Goal: Information Seeking & Learning: Check status

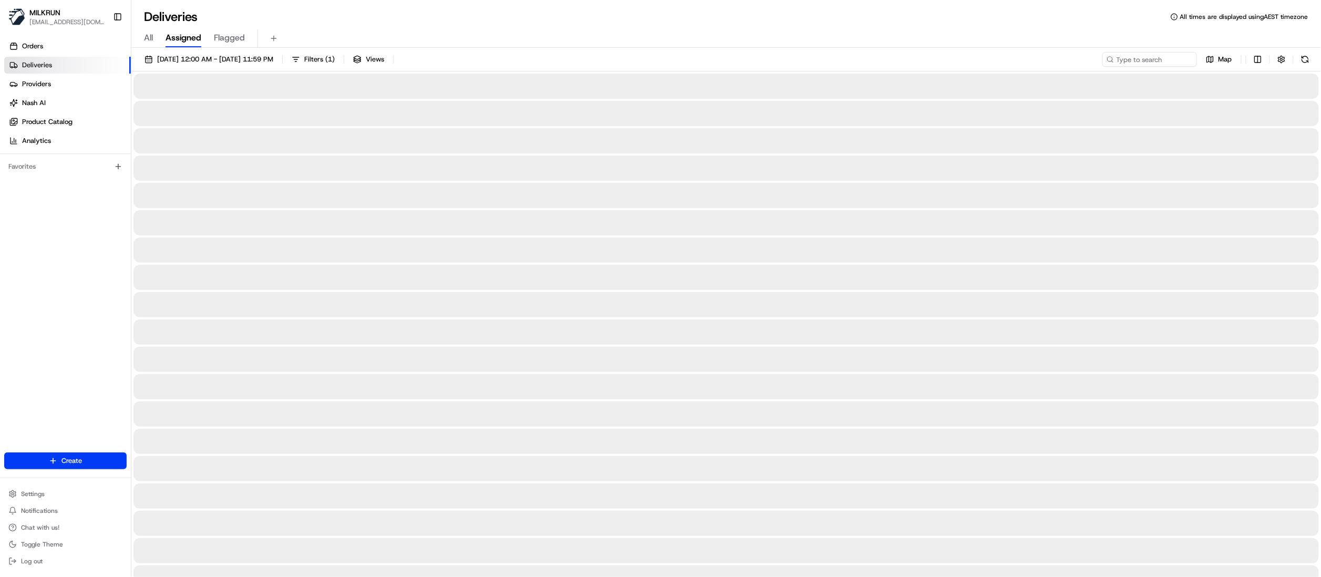
click at [148, 38] on span "All" at bounding box center [148, 38] width 9 height 13
click at [826, 58] on input at bounding box center [1134, 59] width 126 height 15
paste input "b940d020-deaa-4e2c-9de2-30bbb5220121"
type input "b940d020-deaa-4e2c-9de2-30bbb5220121"
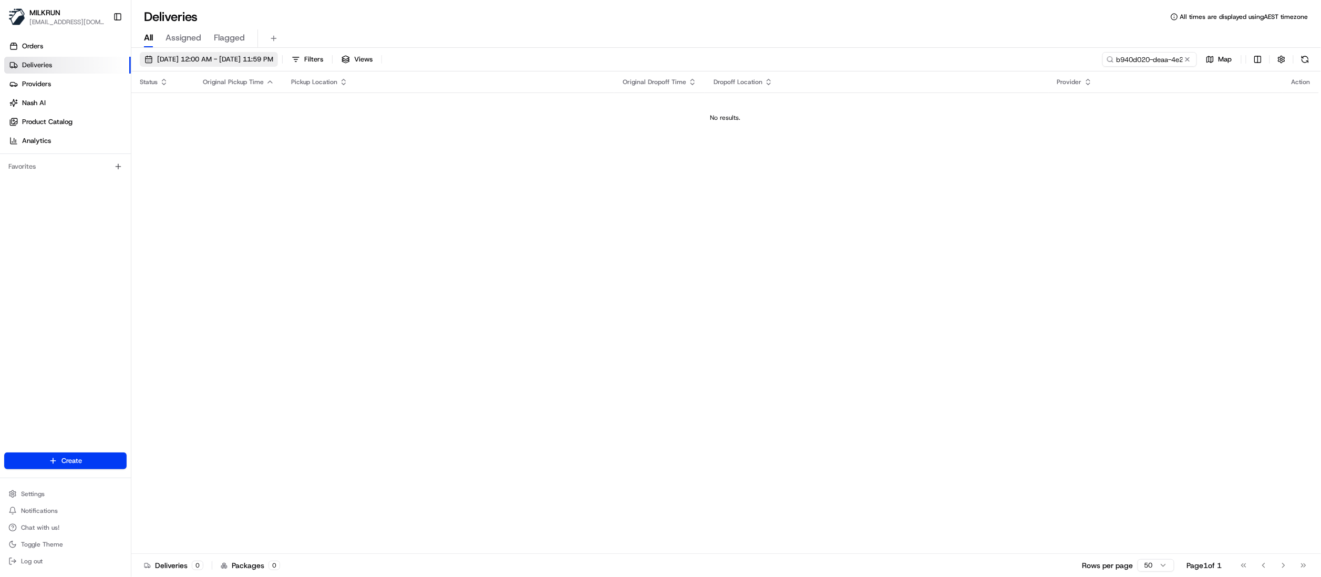
click at [183, 58] on span "22/08/2025 12:00 AM - 22/08/2025 11:59 PM" at bounding box center [215, 59] width 116 height 9
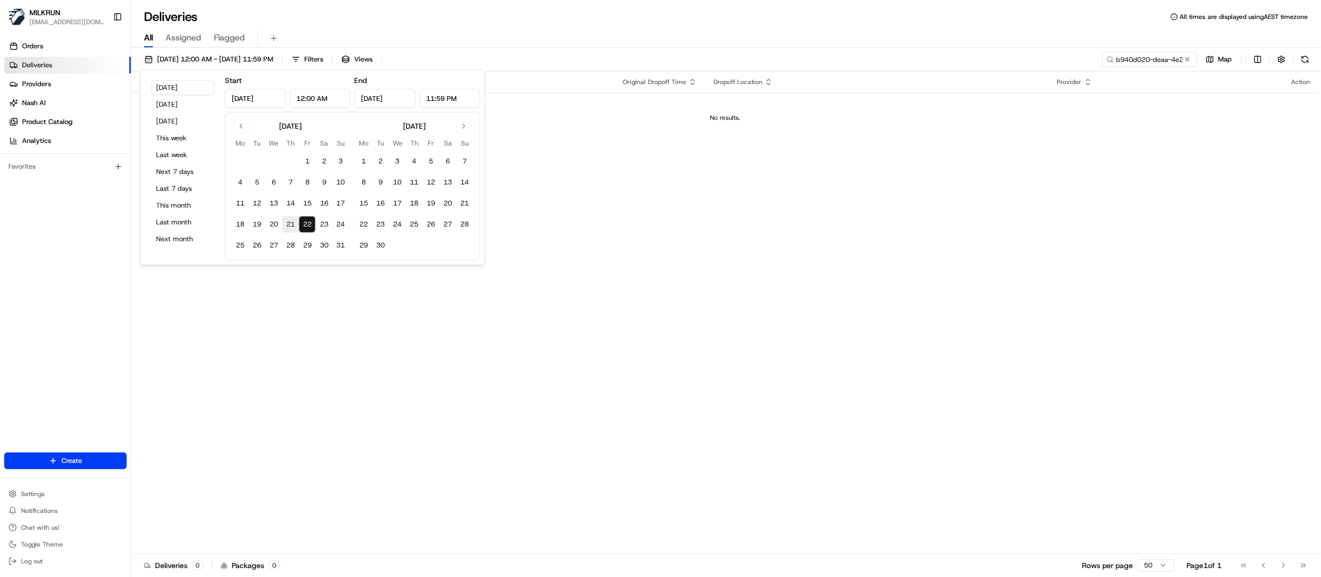
click at [285, 223] on button "21" at bounding box center [290, 224] width 17 height 17
type input "Aug 21, 2025"
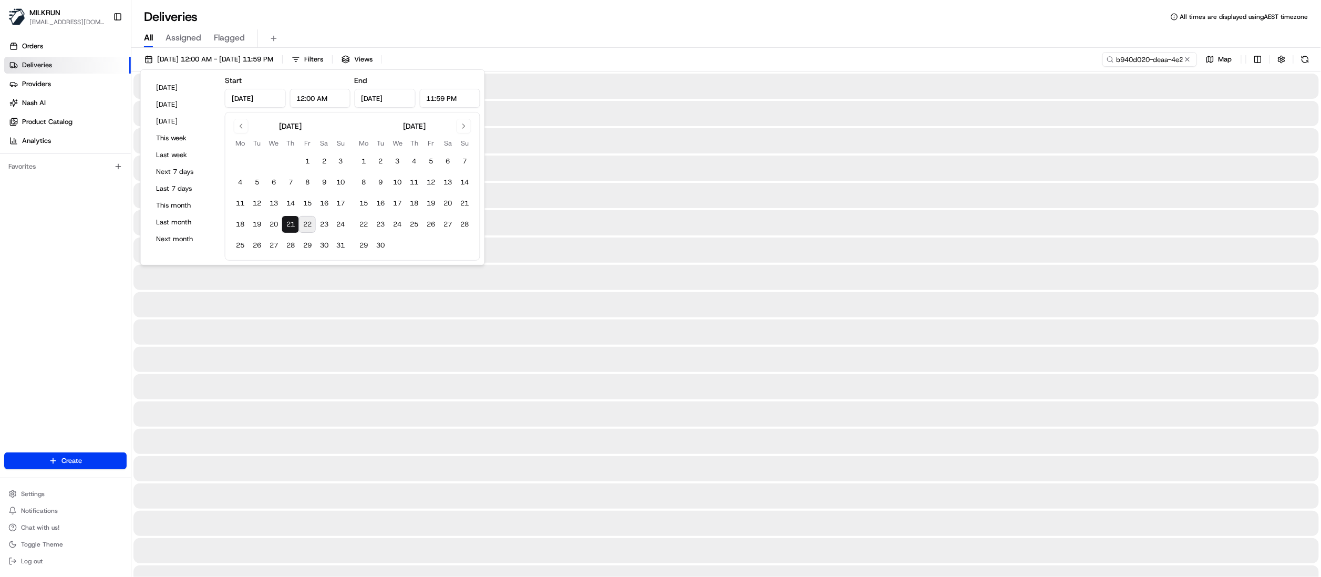
drag, startPoint x: 778, startPoint y: 57, endPoint x: 787, endPoint y: 59, distance: 8.7
click at [778, 57] on div "21/08/2025 12:00 AM - 21/08/2025 11:59 PM Filters Views b940d020-deaa-4e2c-9de2…" at bounding box center [726, 61] width 1190 height 19
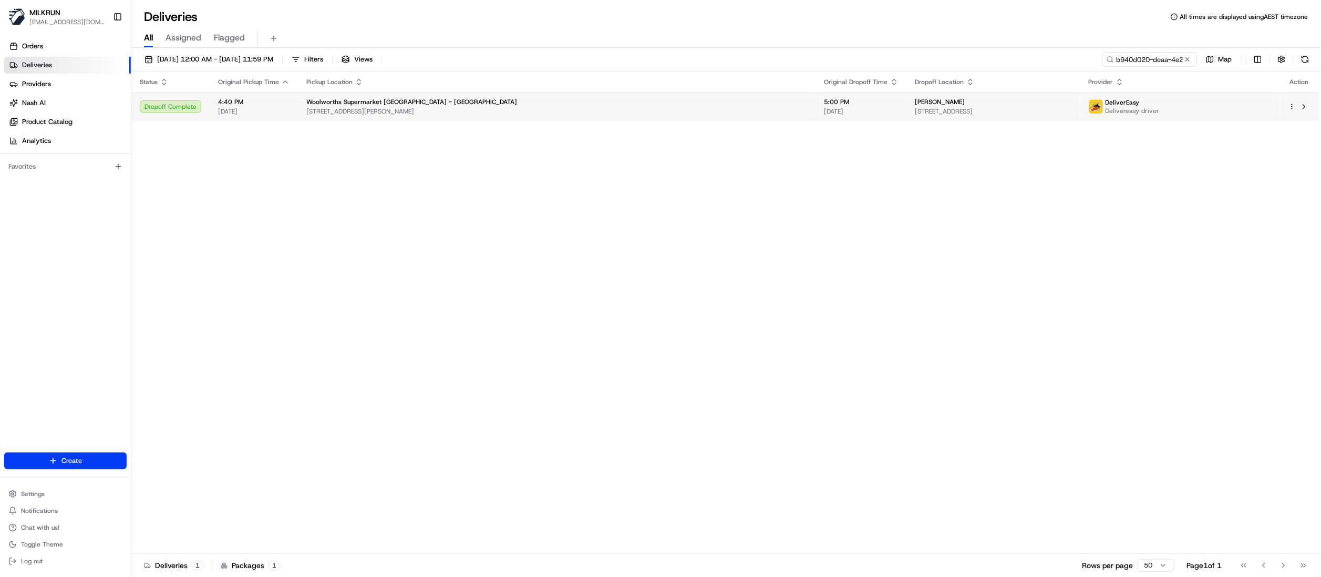
click at [444, 100] on div "Woolworths Supermarket NZ - Hamilton" at bounding box center [556, 102] width 501 height 8
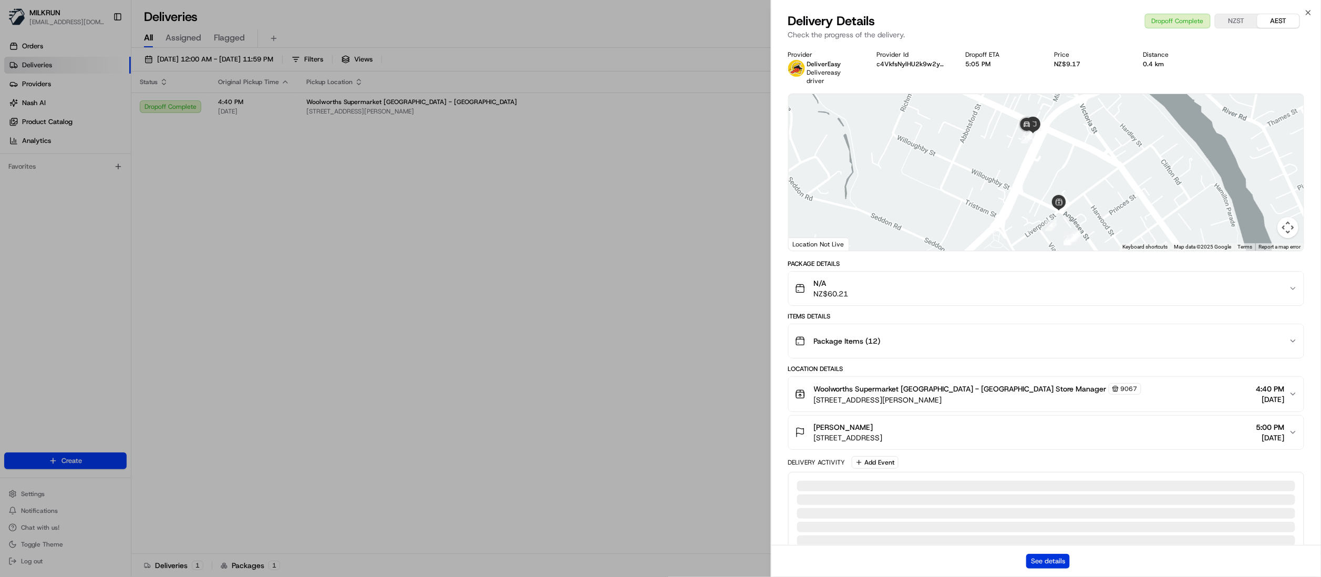
click at [826, 361] on button "See details" at bounding box center [1048, 561] width 44 height 15
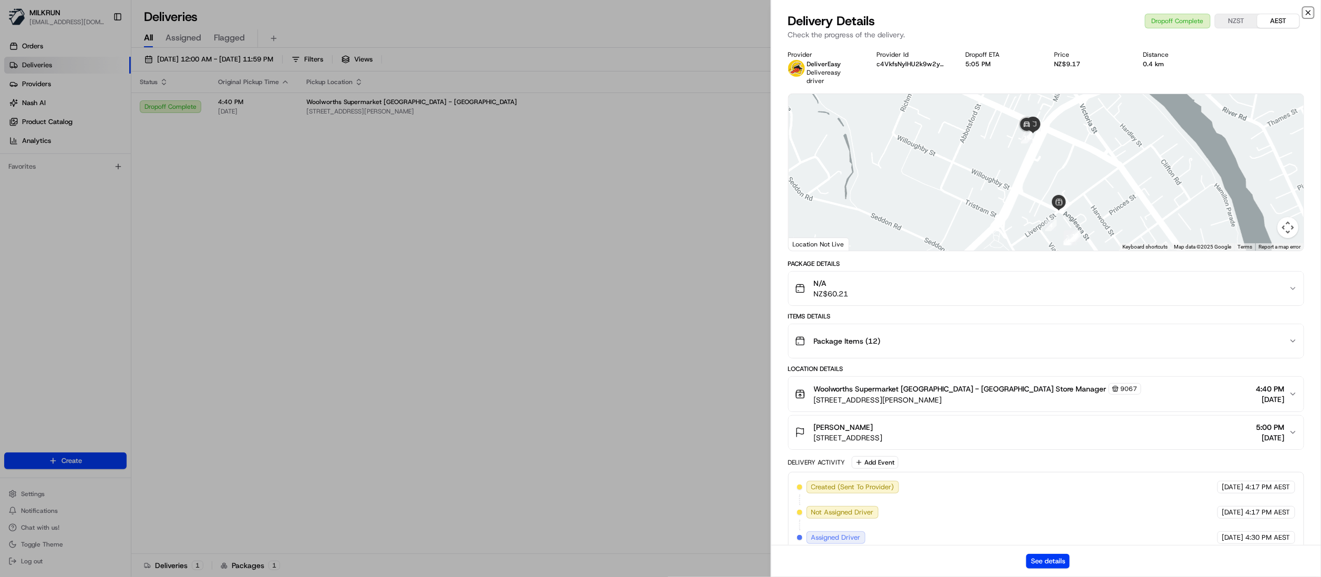
click at [826, 12] on icon "button" at bounding box center [1308, 12] width 8 height 8
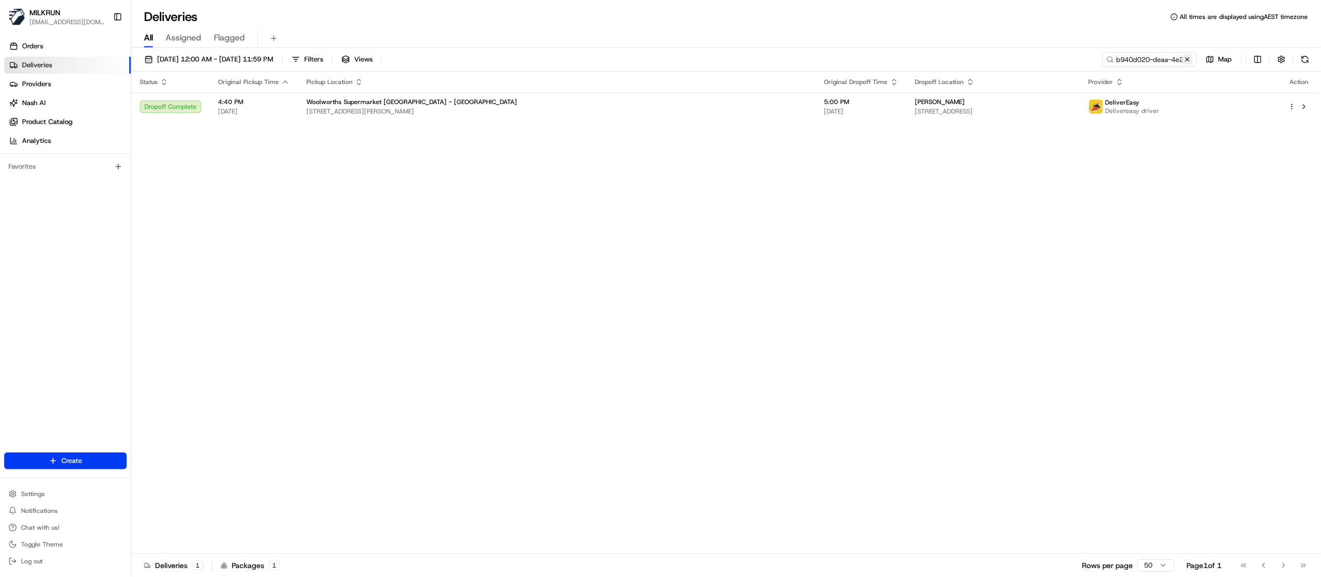
click at [826, 57] on button at bounding box center [1187, 59] width 11 height 11
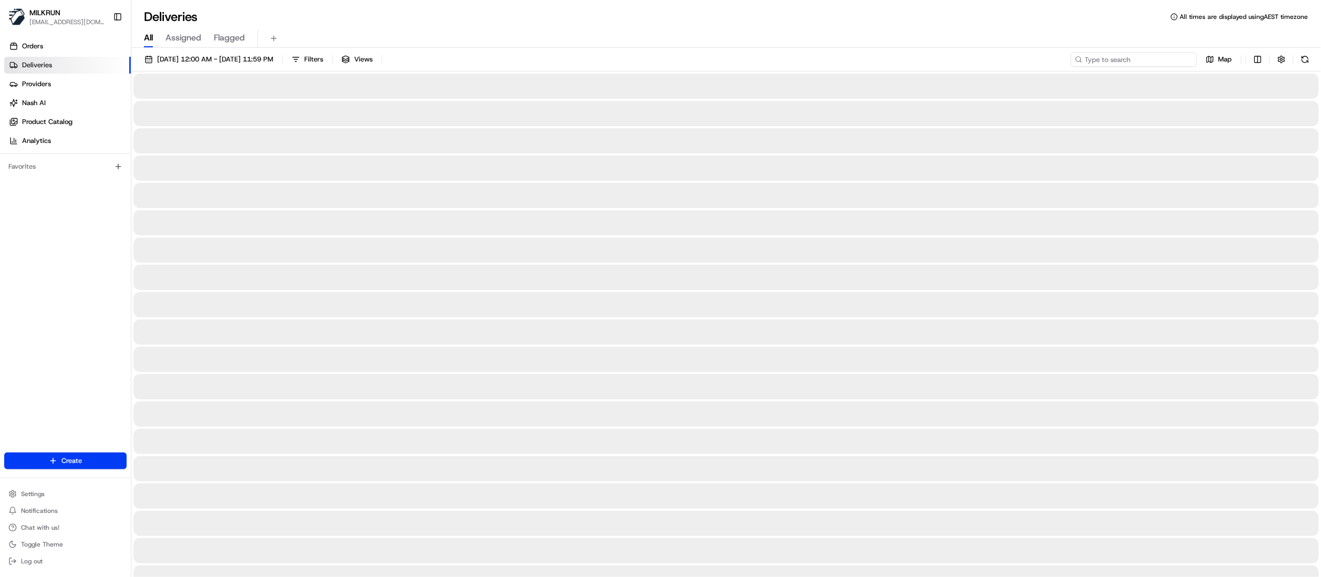
click at [826, 61] on input at bounding box center [1134, 59] width 126 height 15
paste input "Simone Bain"
type input "Simone Bain"
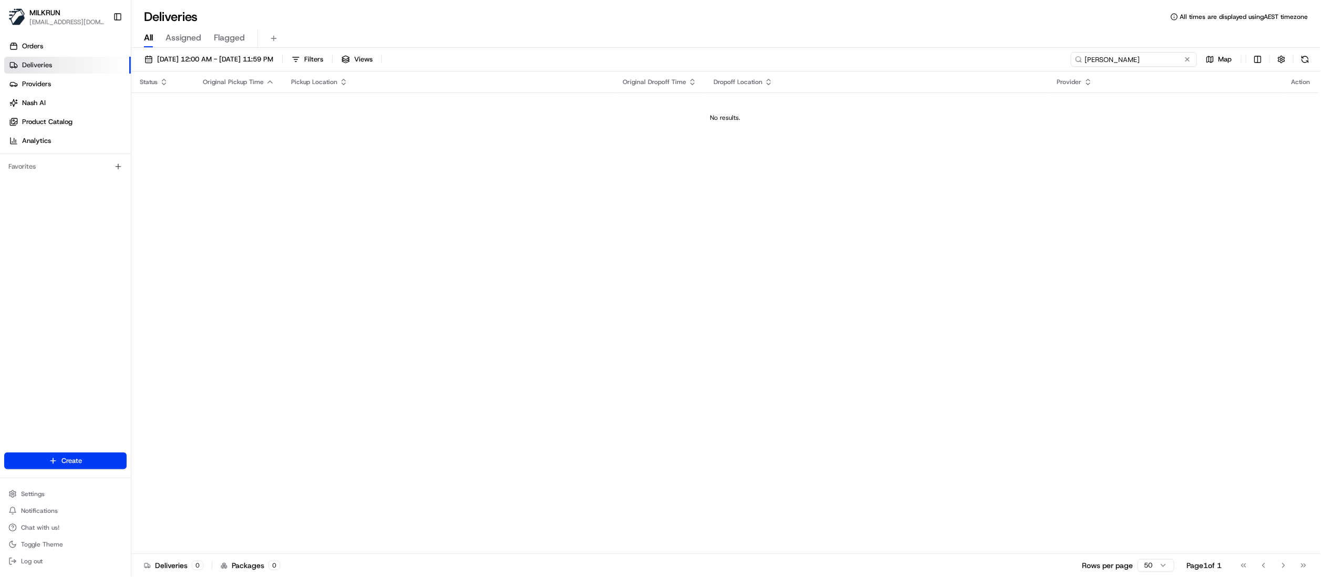
click at [826, 59] on input "Simone Bain" at bounding box center [1134, 59] width 126 height 15
click at [826, 56] on input "Simone Bain" at bounding box center [1134, 59] width 126 height 15
